Goal: Check status: Check status

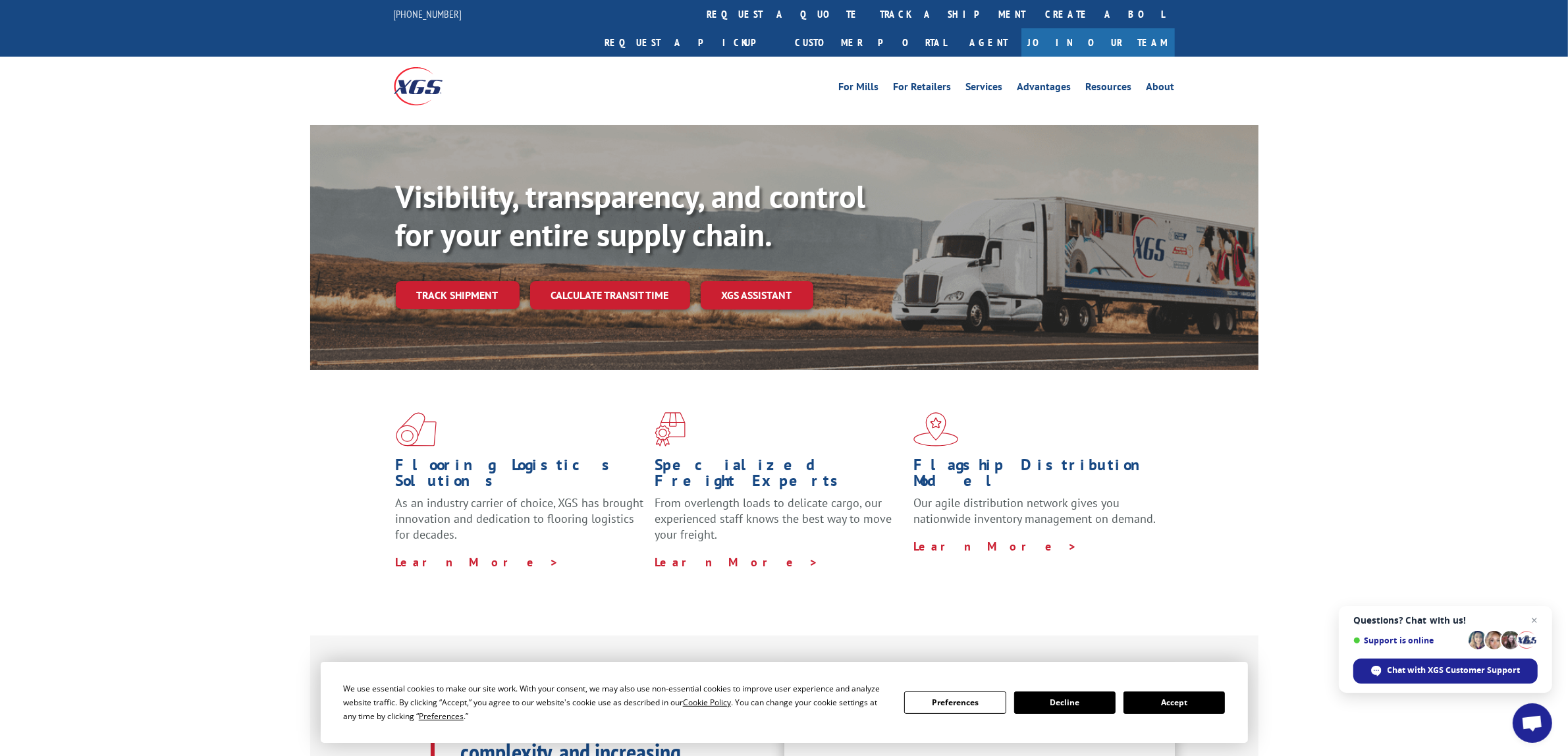
click at [1175, 702] on button "Accept" at bounding box center [1174, 702] width 101 height 22
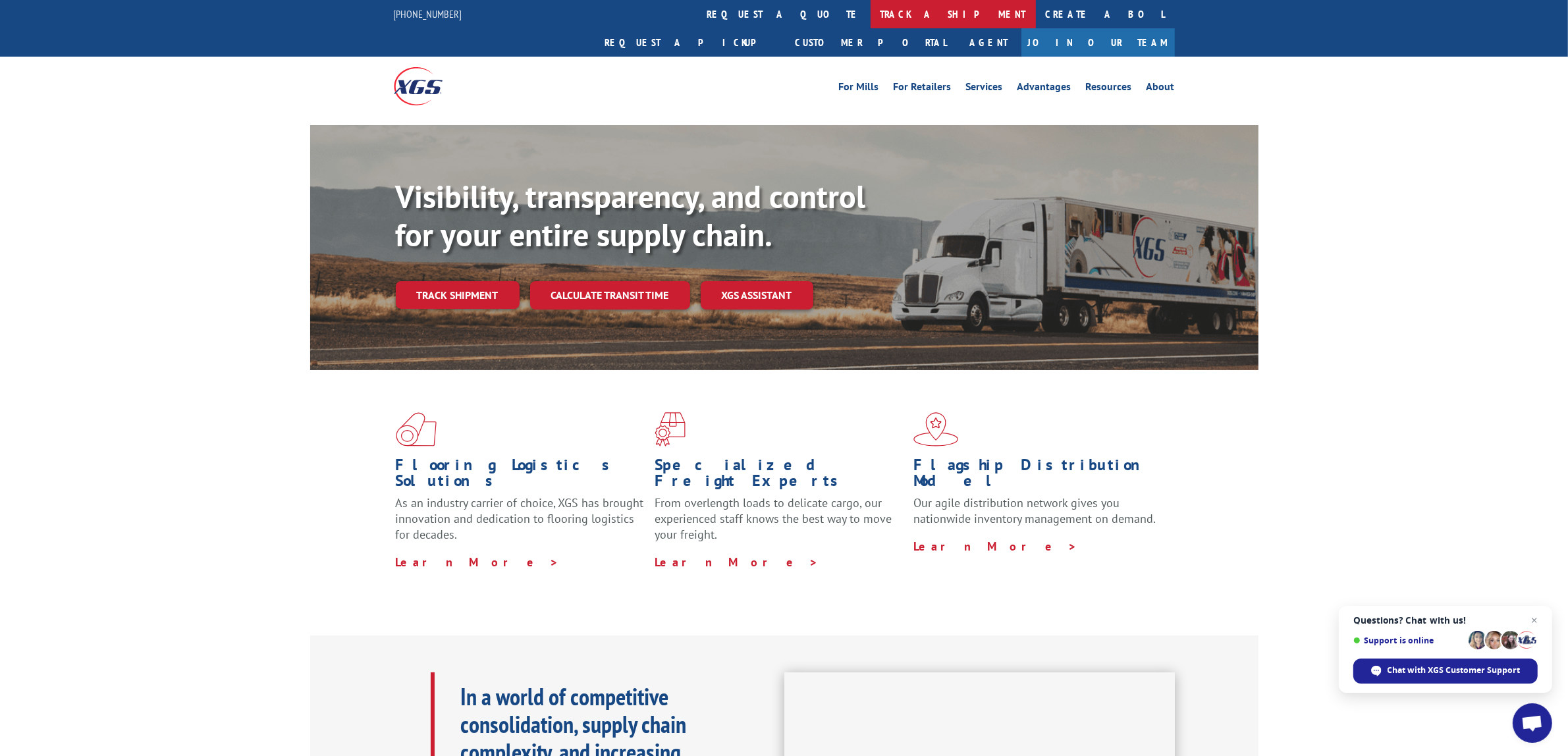
click at [871, 20] on link "track a shipment" at bounding box center [953, 14] width 165 height 28
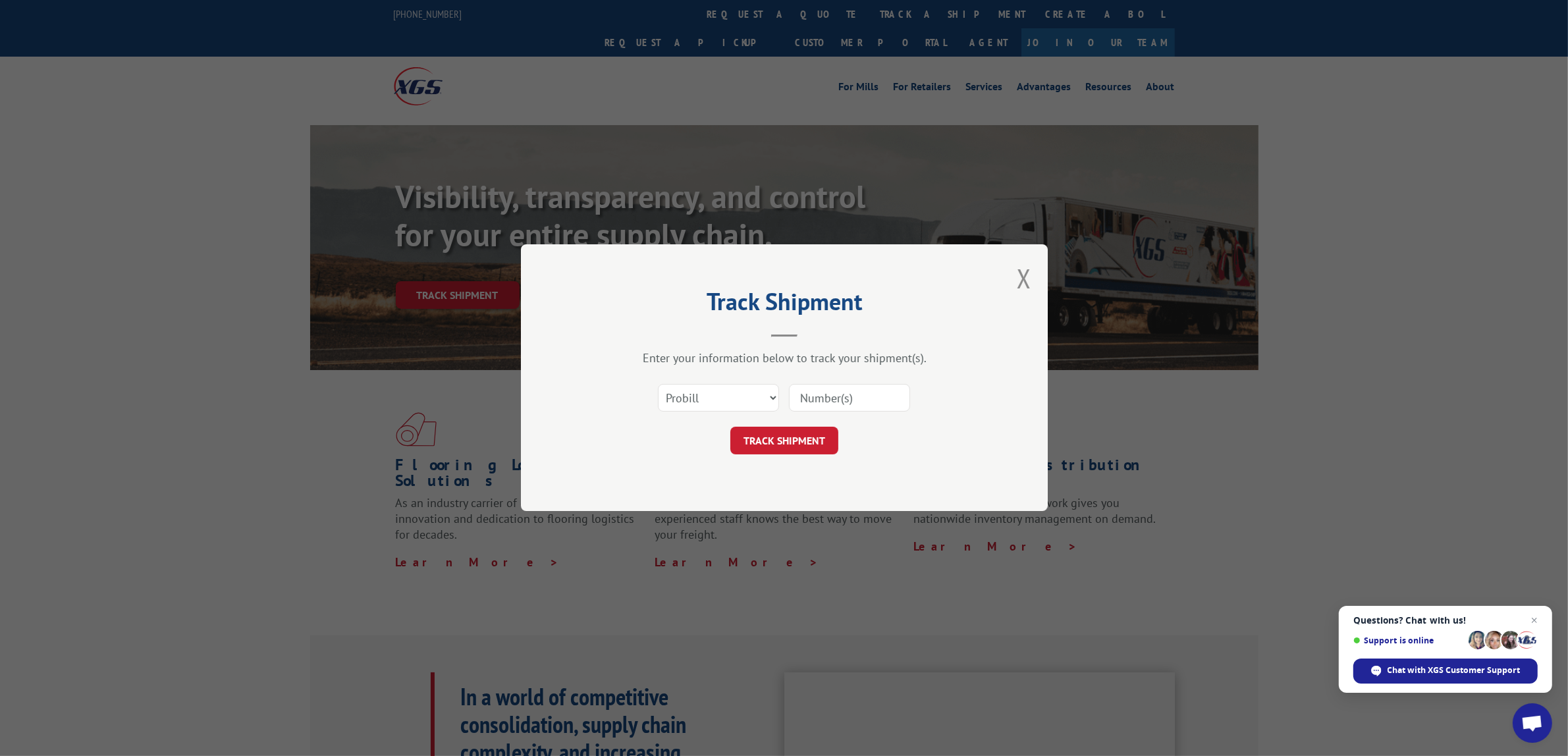
click at [820, 387] on input at bounding box center [849, 398] width 122 height 28
click at [712, 397] on select "Select category... Probill BOL PO" at bounding box center [718, 398] width 122 height 28
select select "bol"
click at [658, 384] on select "Select category... Probill BOL PO" at bounding box center [718, 398] width 122 height 28
click at [847, 390] on input at bounding box center [849, 398] width 122 height 28
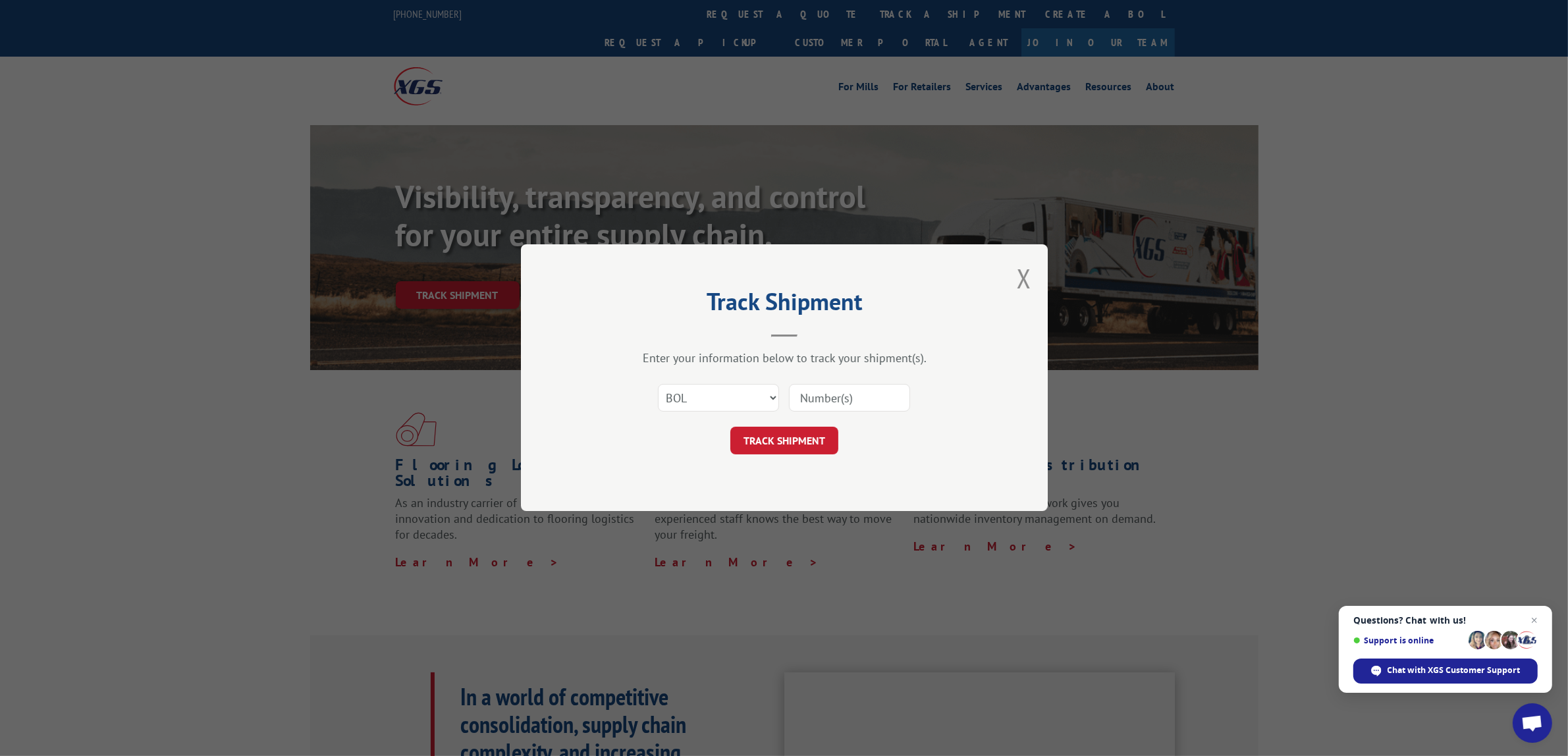
paste input "2875050"
type input "2875050"
click at [784, 440] on button "TRACK SHIPMENT" at bounding box center [784, 441] width 108 height 28
